Goal: Task Accomplishment & Management: Manage account settings

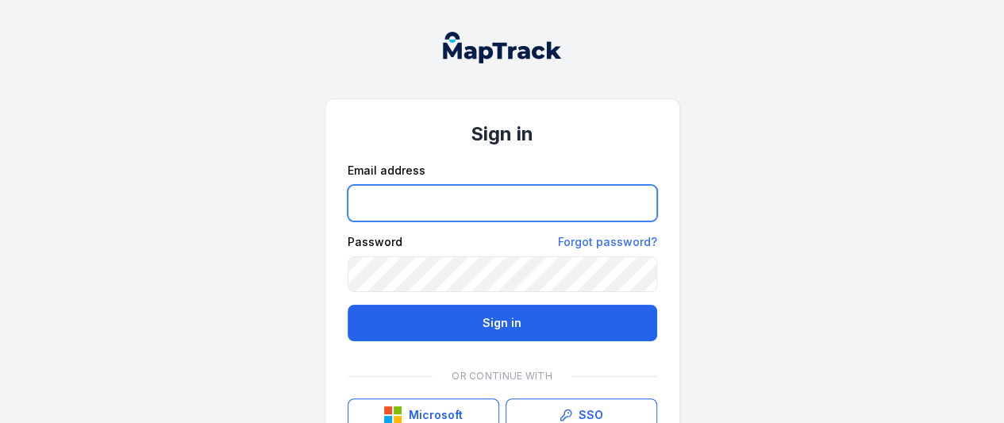
click at [375, 191] on input "email" at bounding box center [503, 203] width 310 height 37
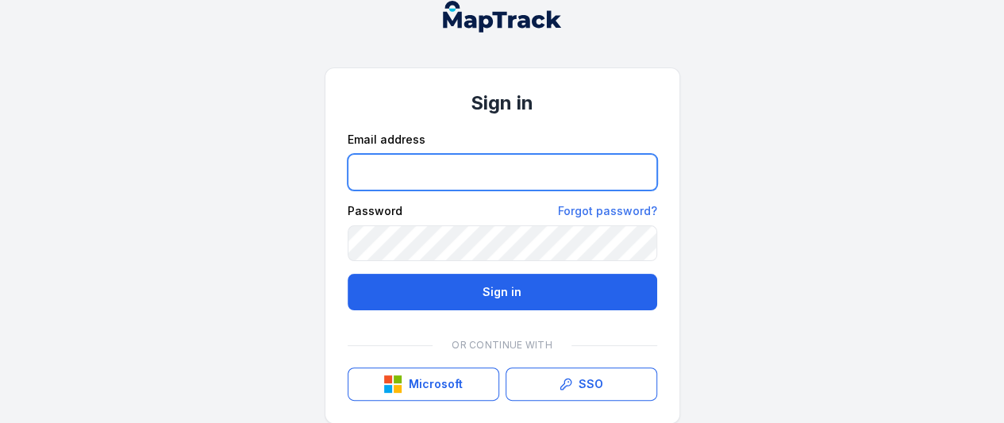
scroll to position [48, 0]
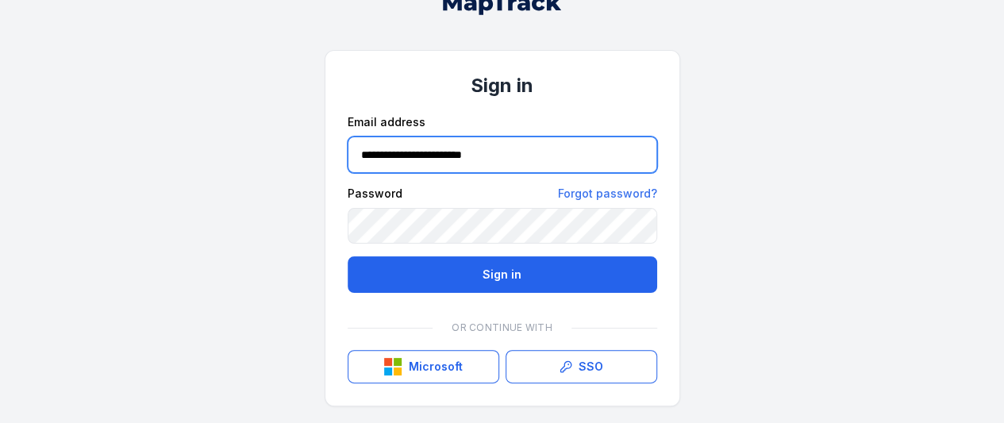
type input "**********"
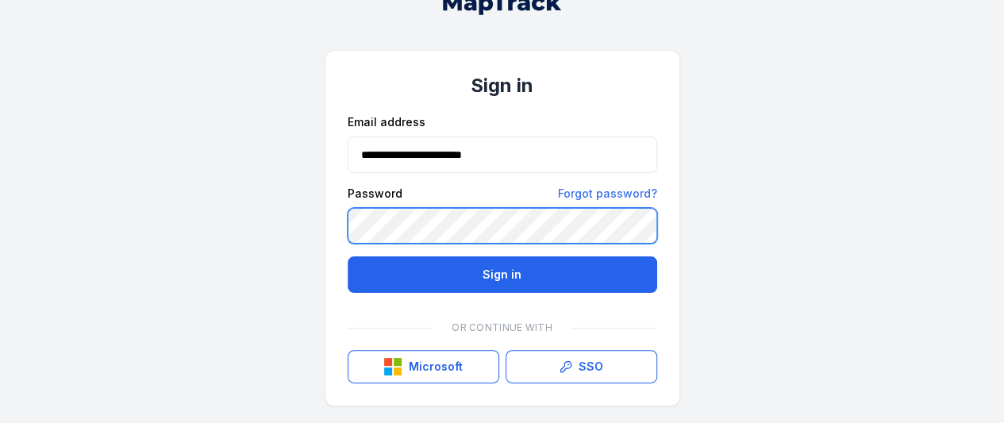
click at [348, 256] on button "Sign in" at bounding box center [503, 274] width 310 height 37
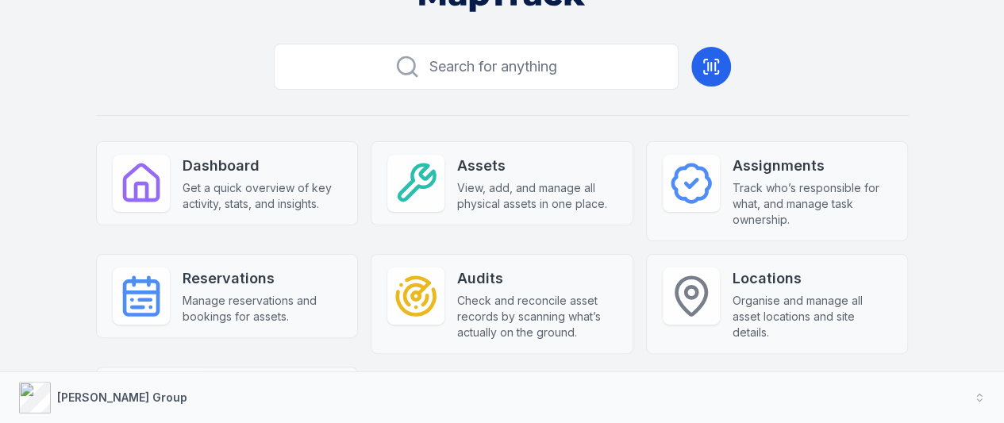
scroll to position [127, 0]
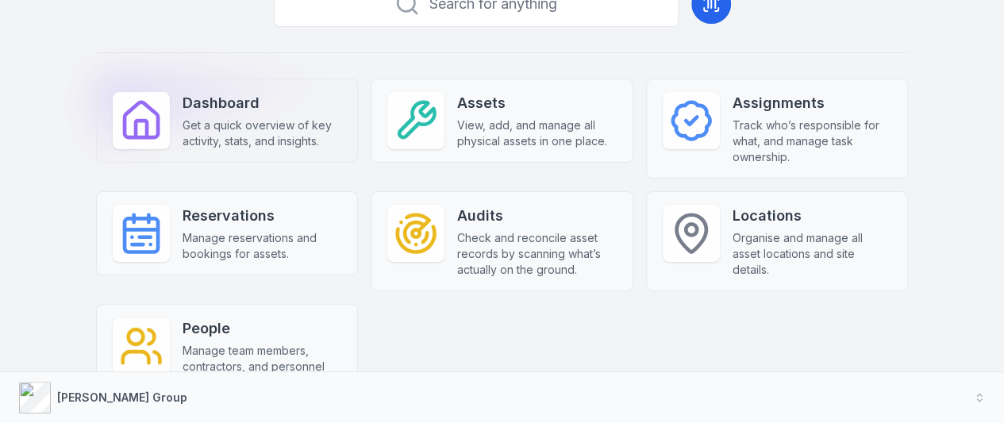
click at [200, 110] on strong "Dashboard" at bounding box center [263, 103] width 160 height 22
click at [119, 117] on icon at bounding box center [141, 120] width 44 height 44
